Goal: Task Accomplishment & Management: Use online tool/utility

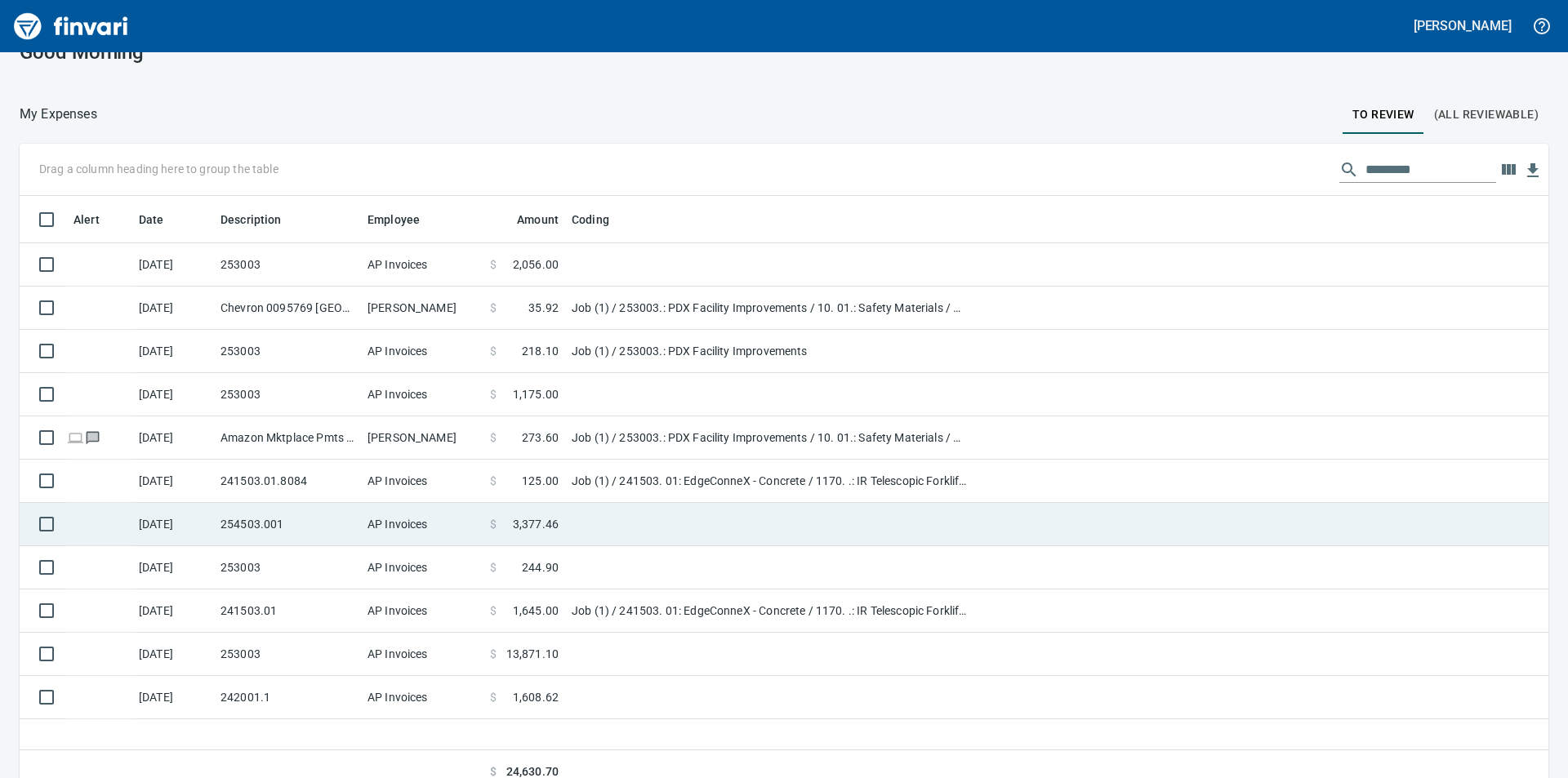
scroll to position [48, 0]
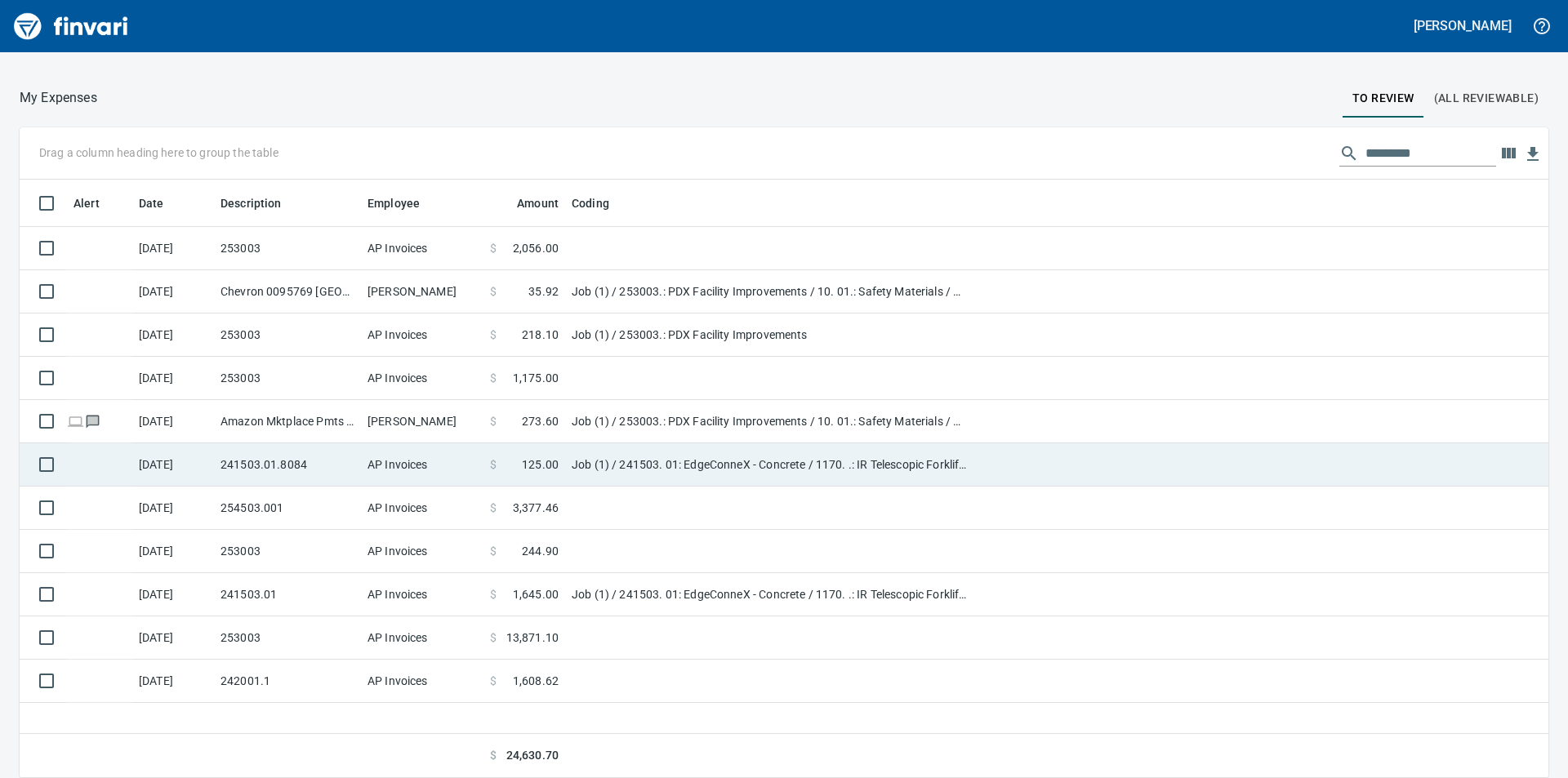
click at [307, 464] on td "241503.01.8084" at bounding box center [287, 464] width 147 height 43
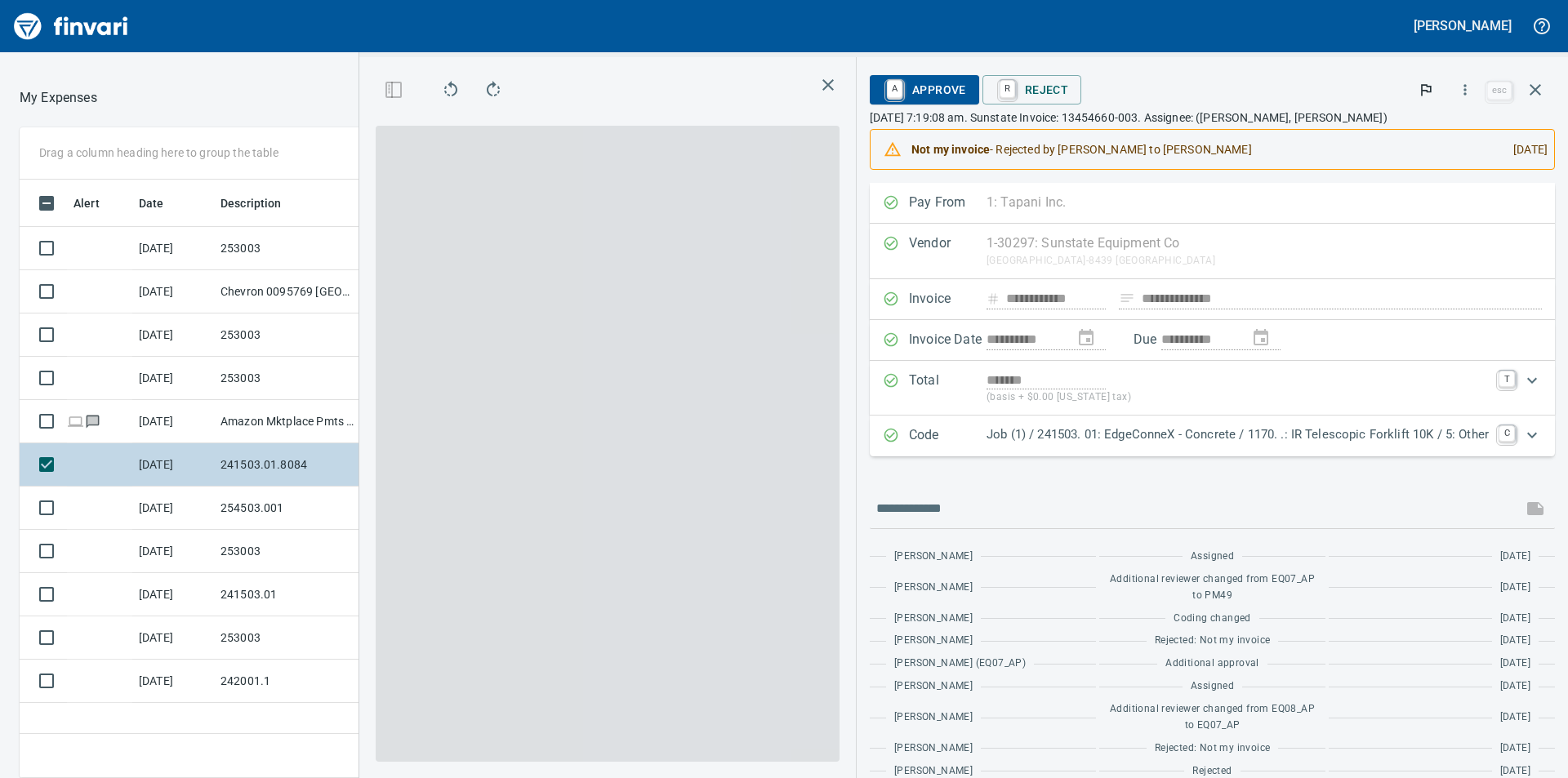
scroll to position [586, 1096]
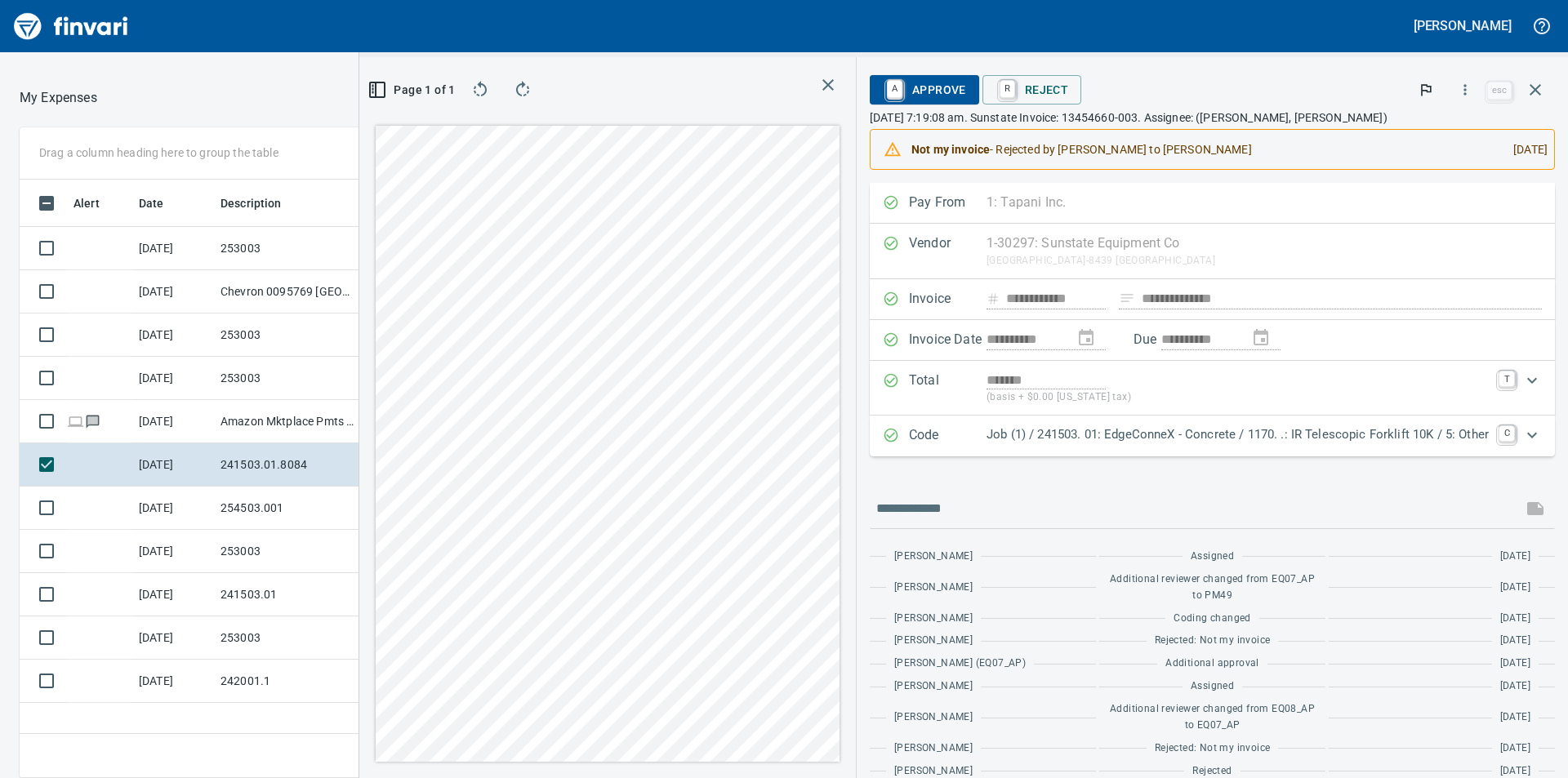
click at [1152, 119] on p "[DATE] 7:19:08 am. Sunstate Invoice: 13454660-003. Assignee: ([PERSON_NAME], [P…" at bounding box center [1212, 117] width 686 height 16
click at [1212, 118] on p "[DATE] 7:19:08 am. Sunstate Invoice: 13454660-003. Assignee: ([PERSON_NAME], [P…" at bounding box center [1212, 117] width 686 height 16
click at [1311, 118] on p "[DATE] 7:19:08 am. Sunstate Invoice: 13454660-003. Assignee: ([PERSON_NAME], [P…" at bounding box center [1212, 117] width 686 height 16
click at [1368, 118] on p "[DATE] 7:19:08 am. Sunstate Invoice: 13454660-003. Assignee: ([PERSON_NAME], [P…" at bounding box center [1212, 117] width 686 height 16
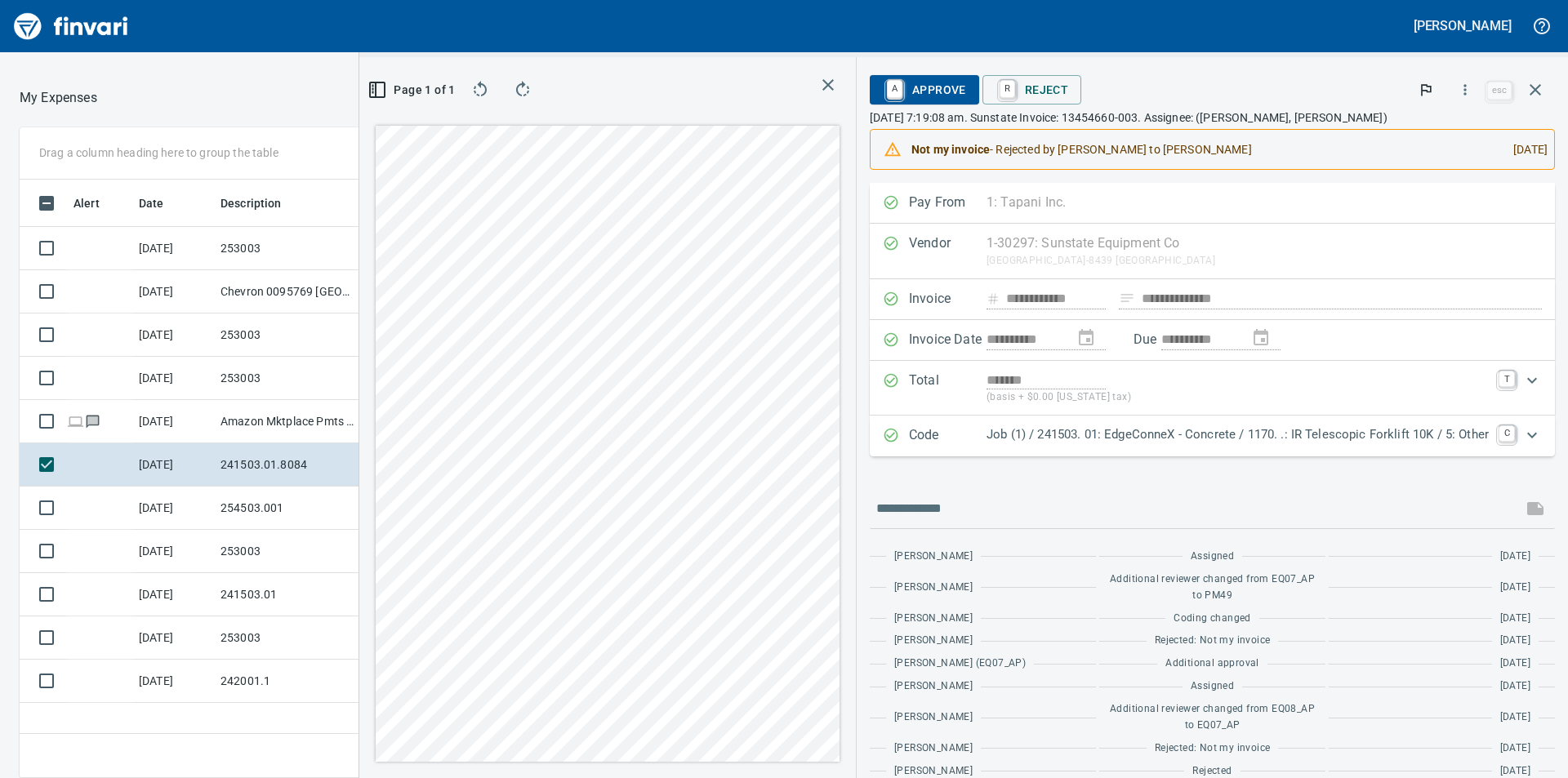
click at [1377, 115] on p "[DATE] 7:19:08 am. Sunstate Invoice: 13454660-003. Assignee: ([PERSON_NAME], [P…" at bounding box center [1212, 117] width 686 height 16
click at [1235, 118] on p "[DATE] 7:19:08 am. Sunstate Invoice: 13454660-003. Assignee: ([PERSON_NAME], [P…" at bounding box center [1212, 117] width 686 height 16
click at [1102, 117] on p "[DATE] 7:19:08 am. Sunstate Invoice: 13454660-003. Assignee: ([PERSON_NAME], [P…" at bounding box center [1212, 117] width 686 height 16
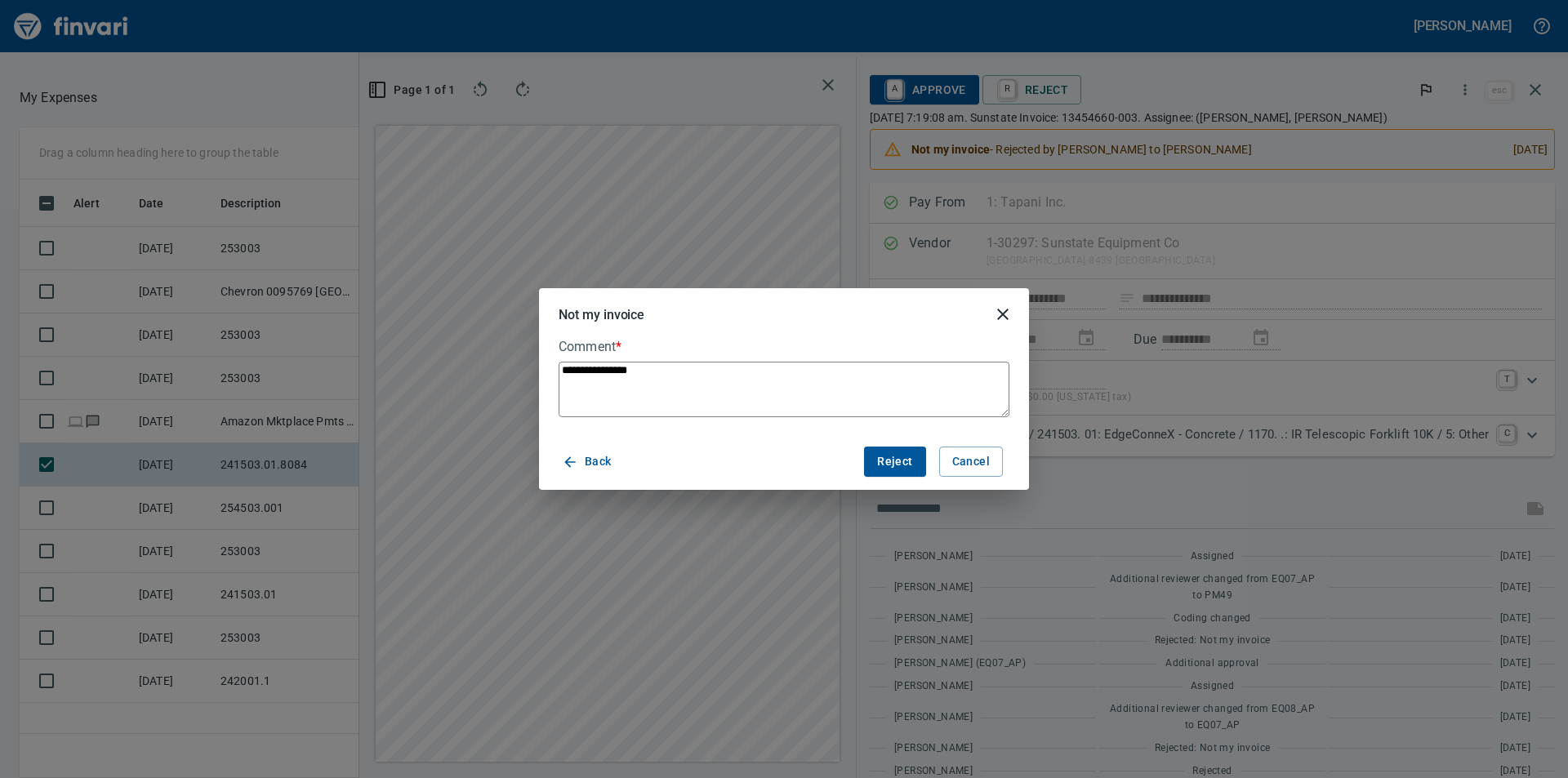
click at [890, 457] on span "Reject" at bounding box center [894, 462] width 35 height 20
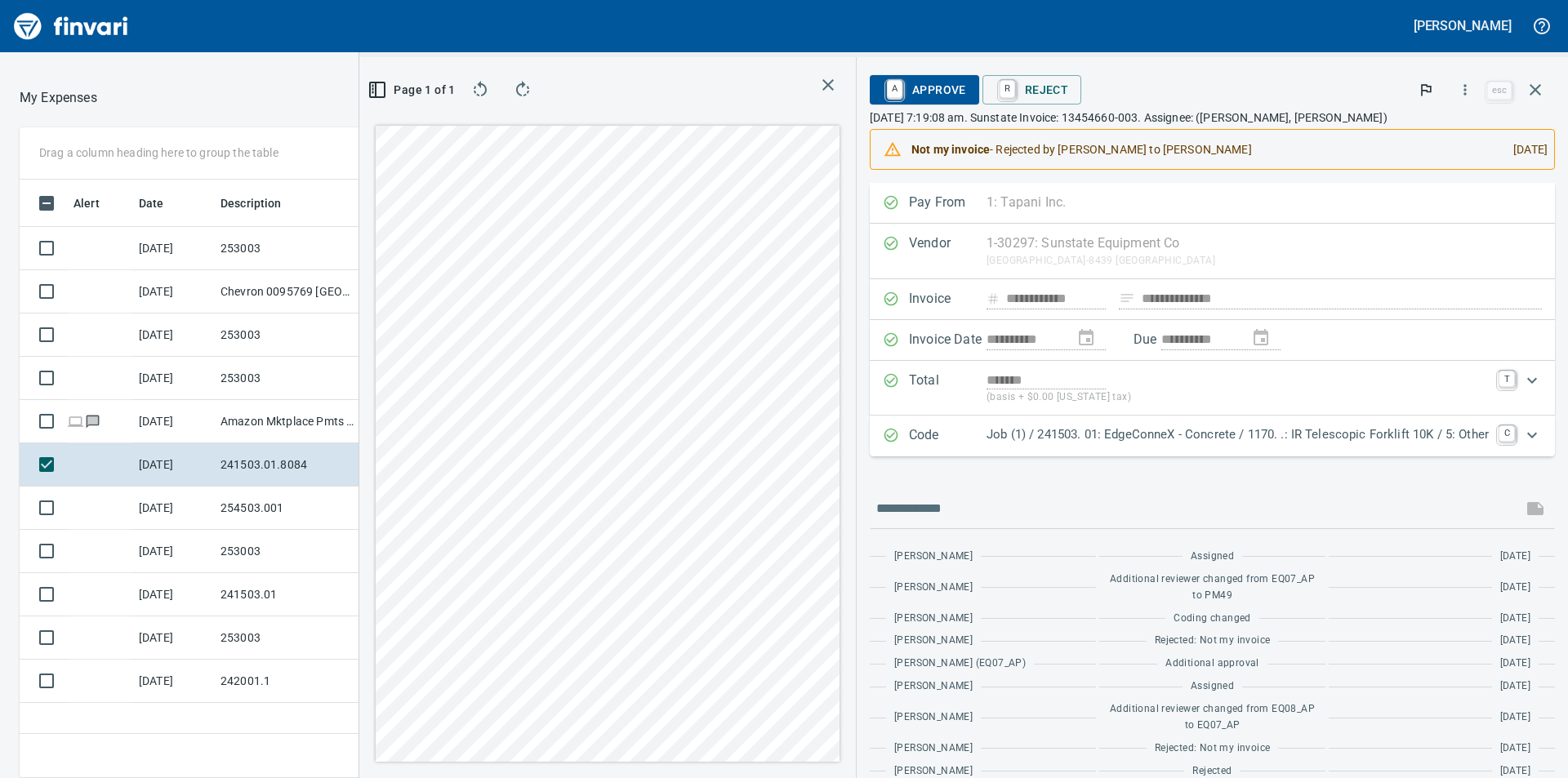
type textarea "*"
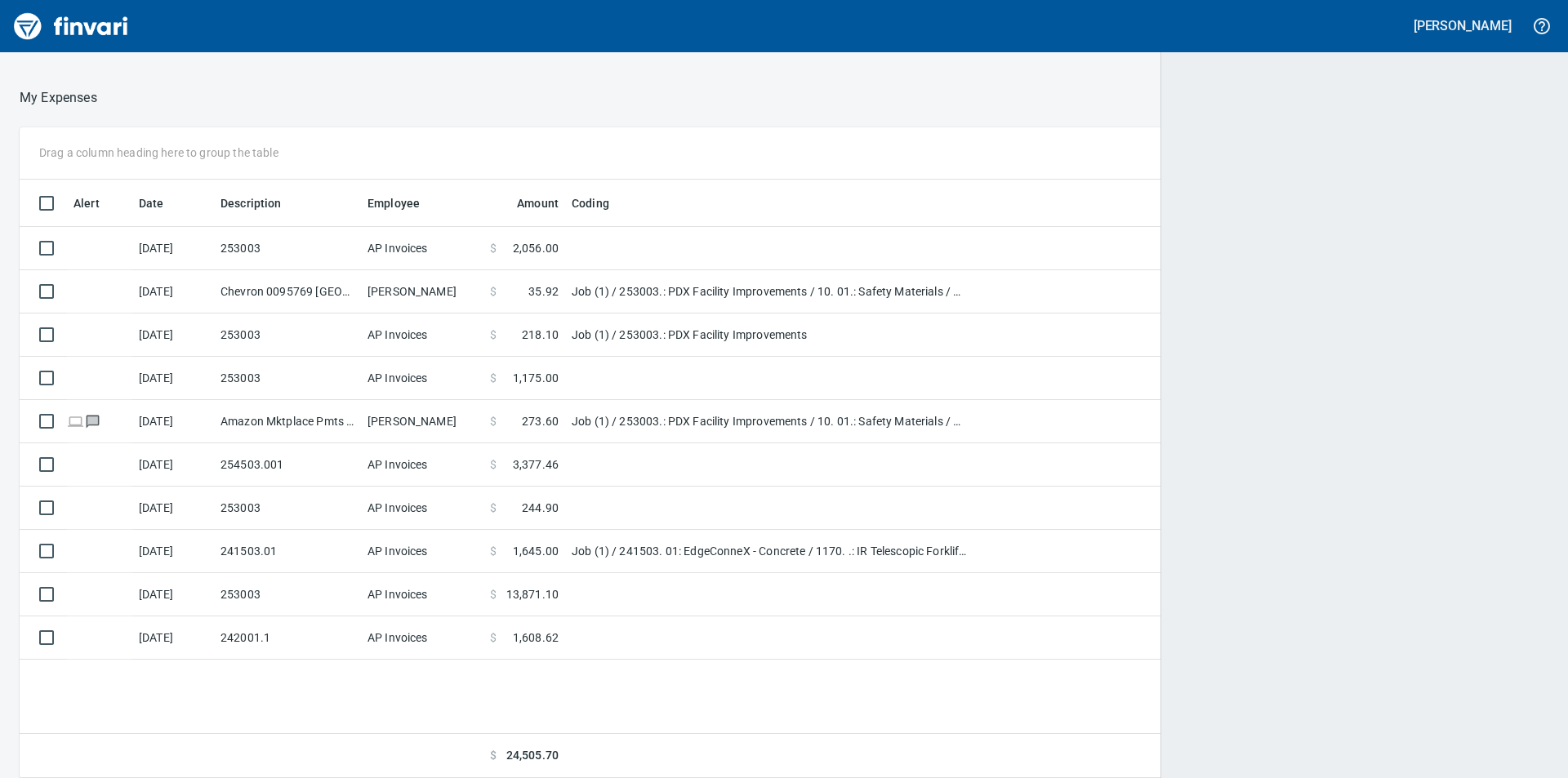
scroll to position [586, 1501]
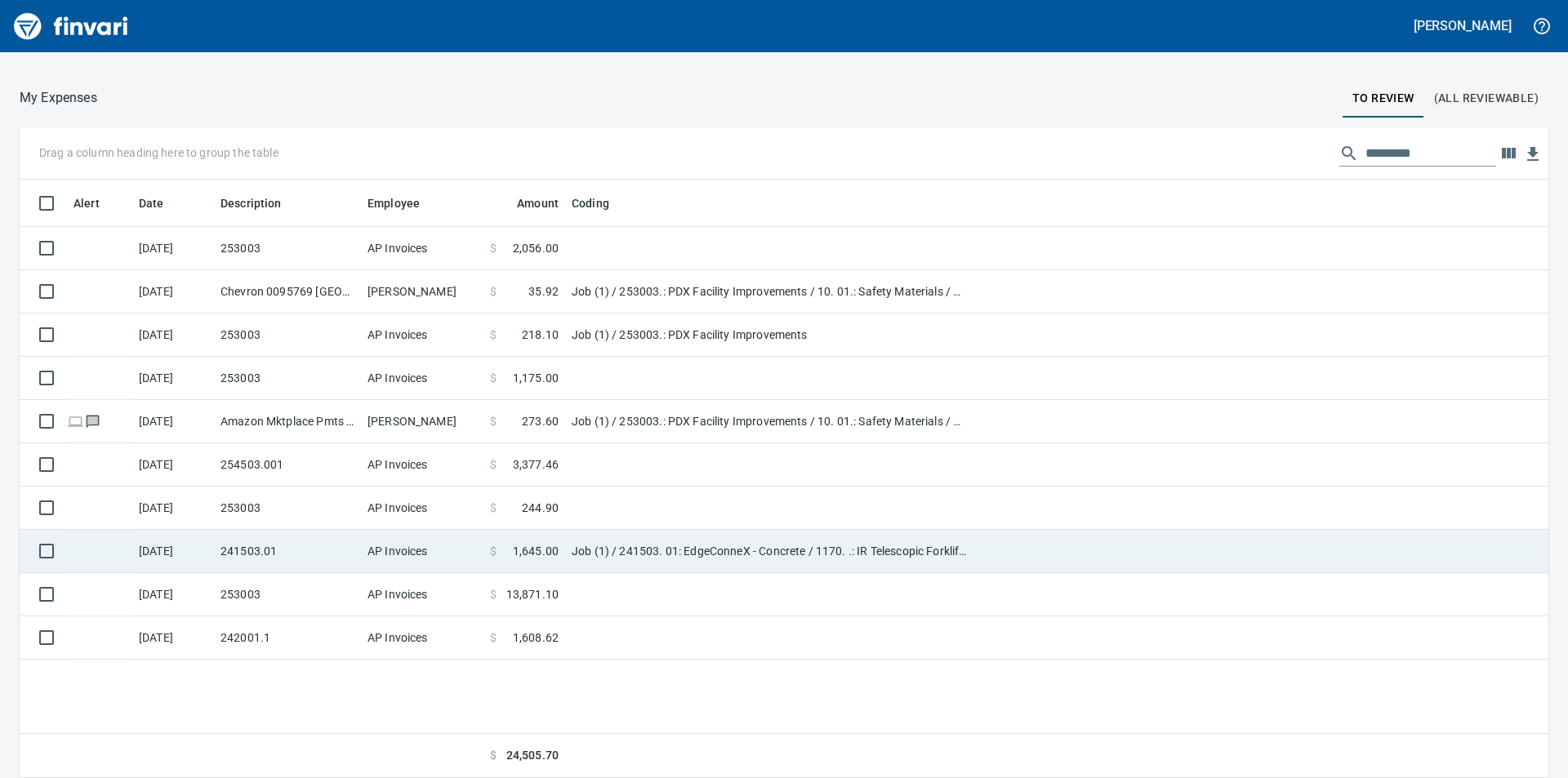
click at [286, 546] on td "241503.01" at bounding box center [287, 551] width 147 height 43
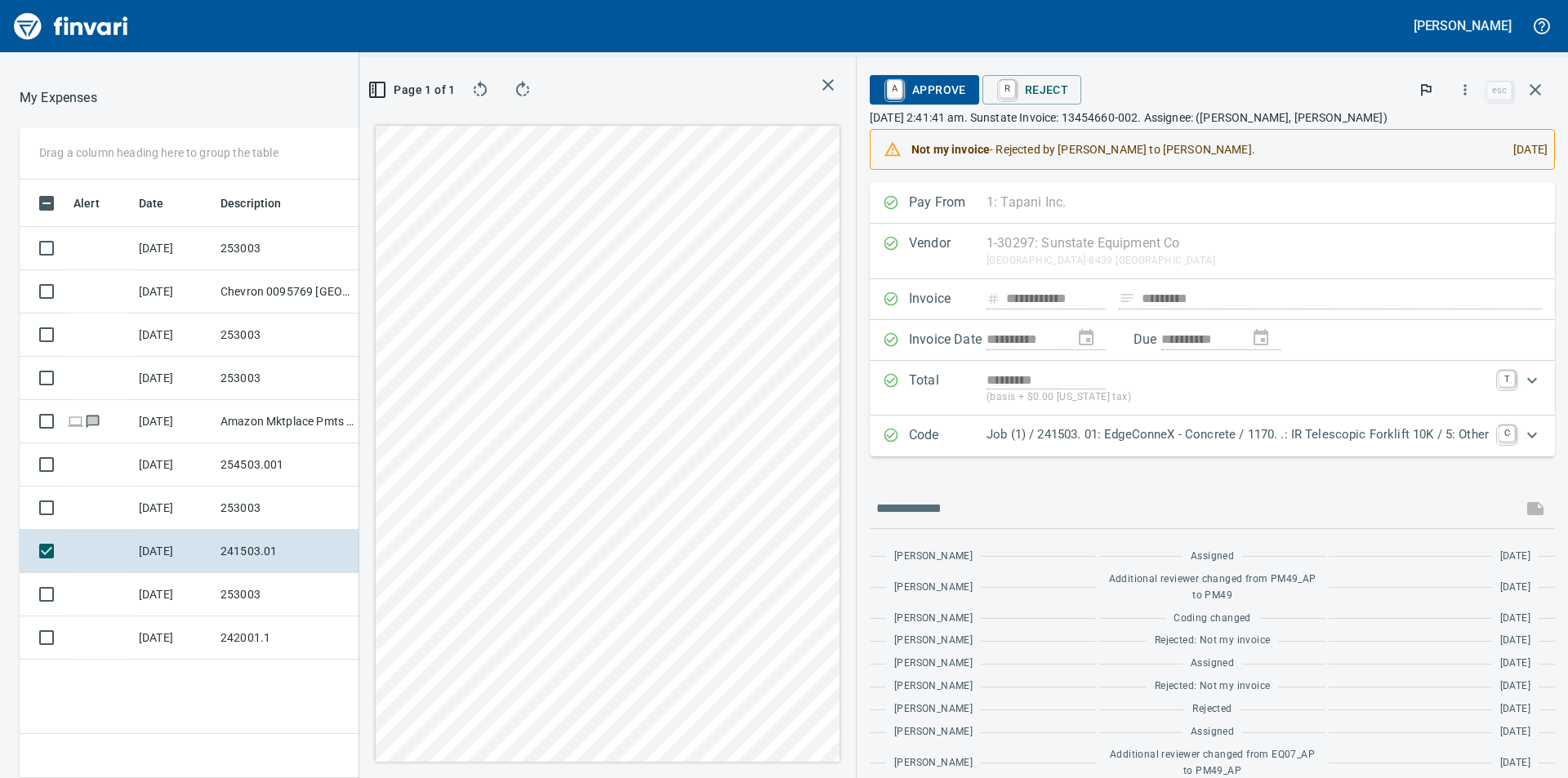
click at [1052, 121] on p "[DATE] 2:41:41 am. Sunstate Invoice: 13454660-002. Assignee: ([PERSON_NAME], [P…" at bounding box center [1212, 117] width 686 height 16
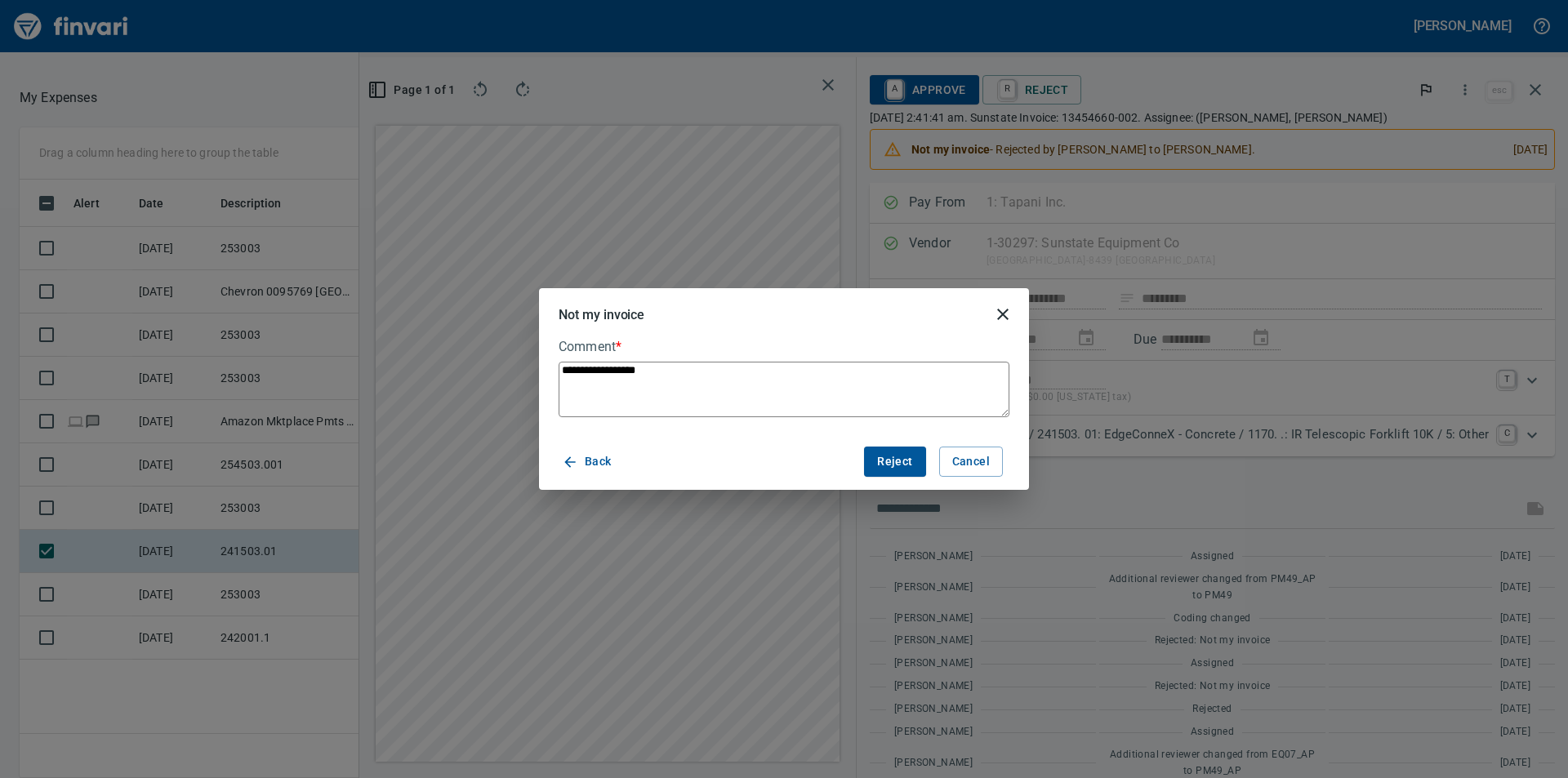
click at [892, 471] on span "Reject" at bounding box center [894, 462] width 35 height 20
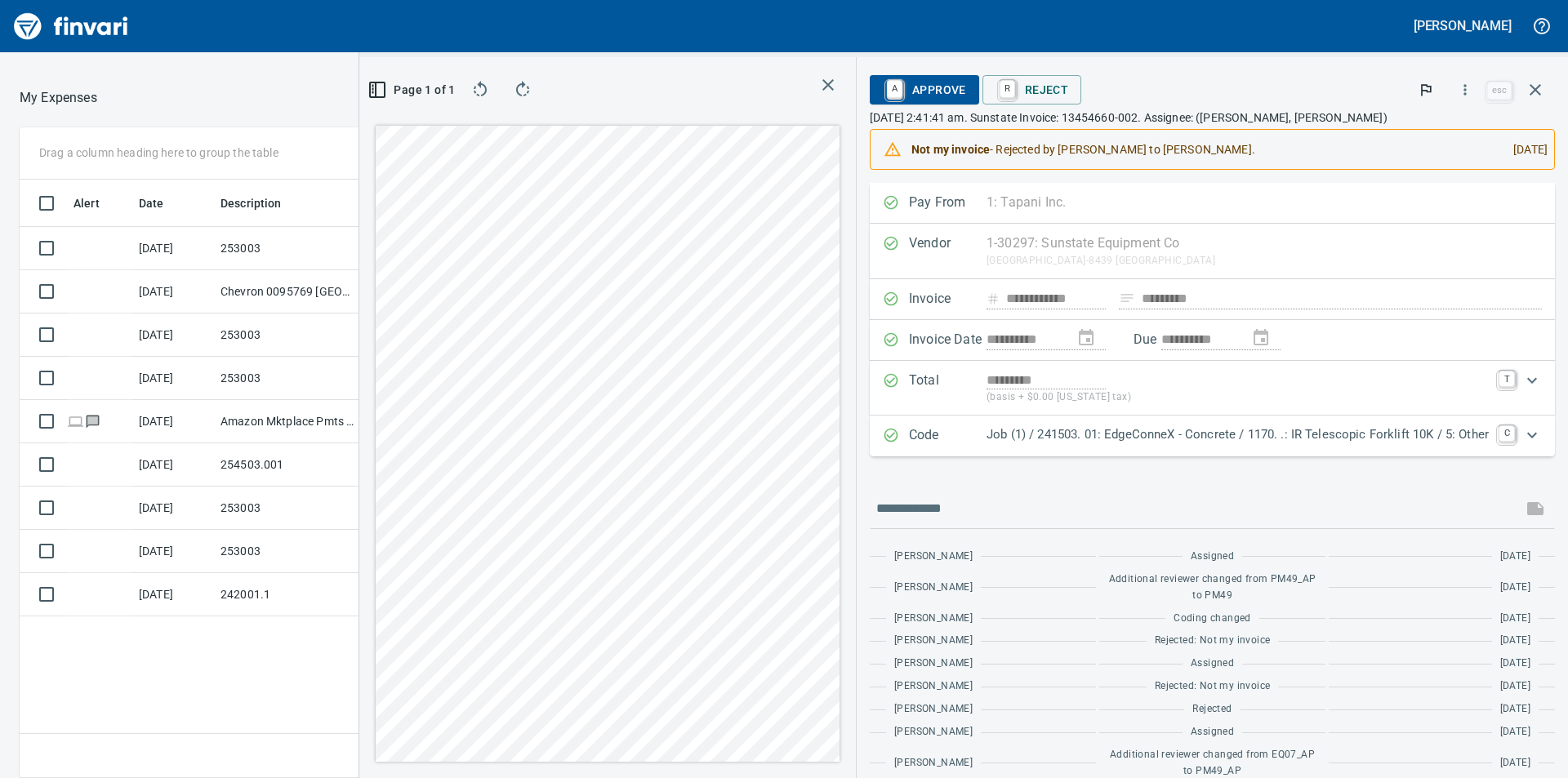
type textarea "*"
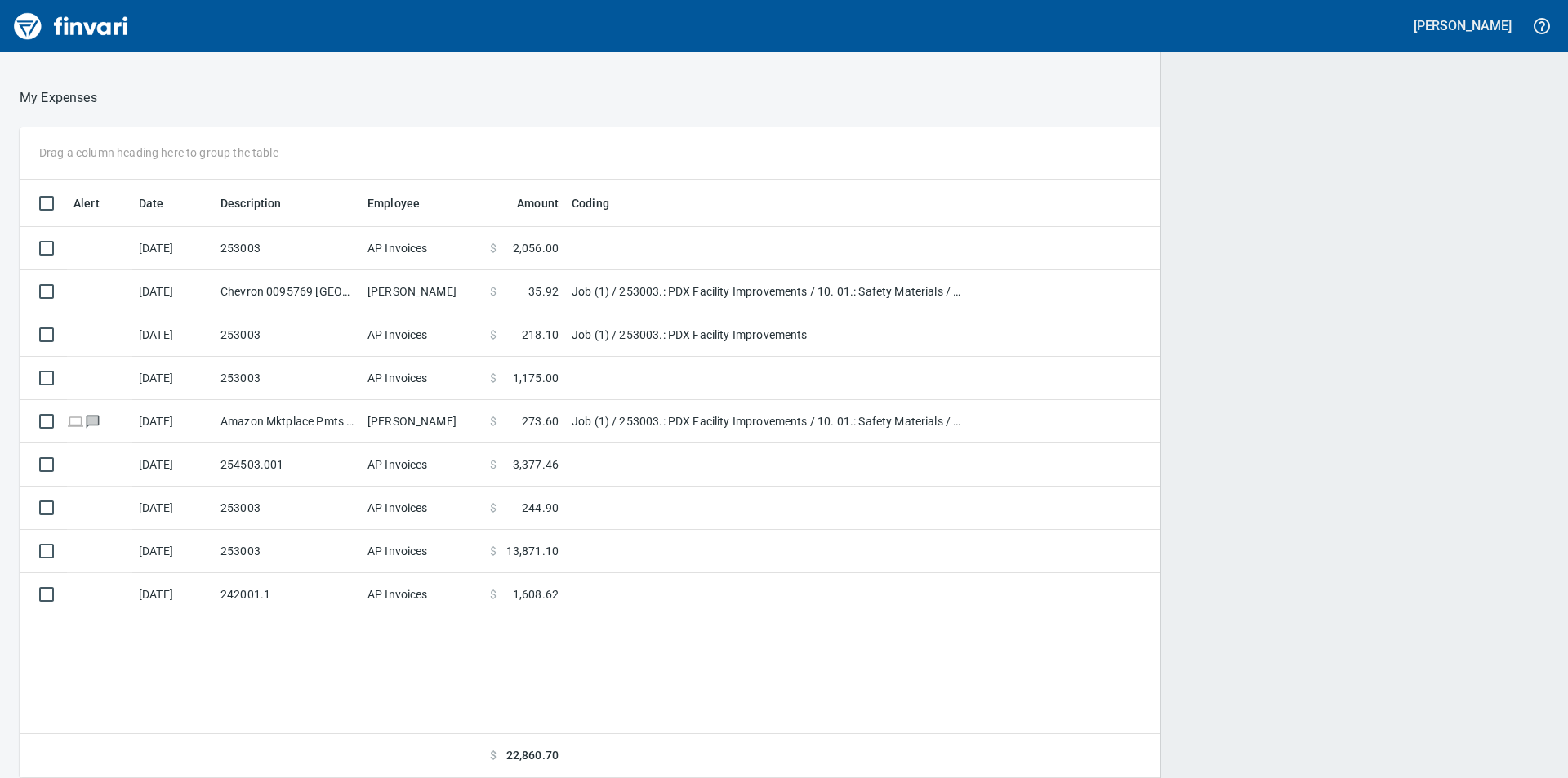
scroll to position [586, 1501]
